Goal: Navigation & Orientation: Find specific page/section

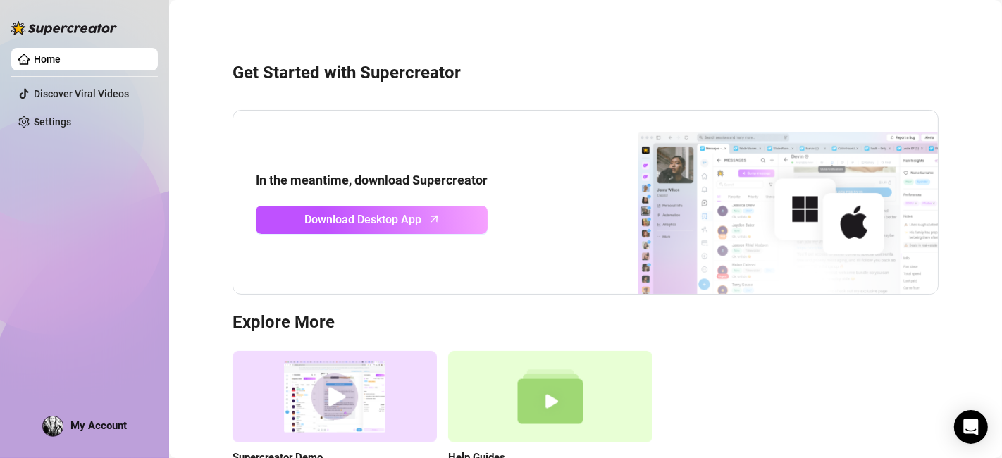
click at [64, 109] on ul "Home Discover Viral Videos Settings" at bounding box center [84, 90] width 147 height 97
click at [70, 123] on link "Settings" at bounding box center [52, 121] width 37 height 11
